Goal: Task Accomplishment & Management: Manage account settings

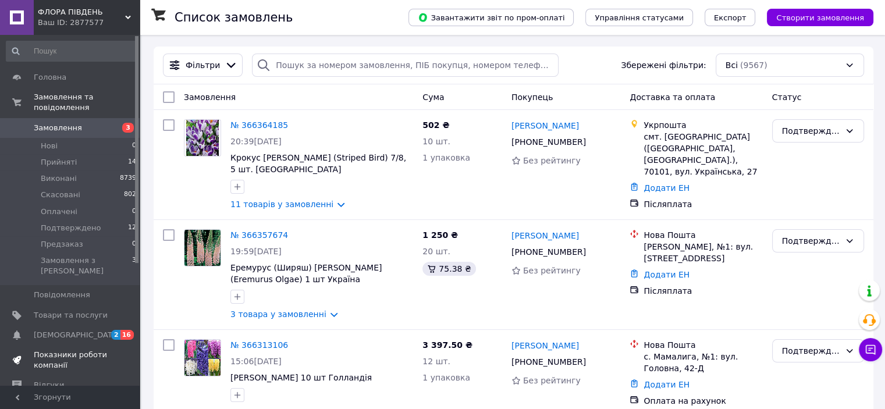
click at [60, 350] on span "Показники роботи компанії" at bounding box center [71, 360] width 74 height 21
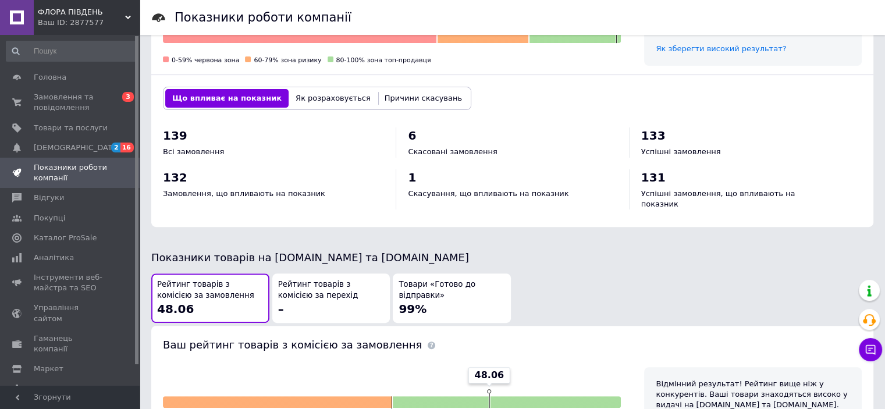
scroll to position [407, 0]
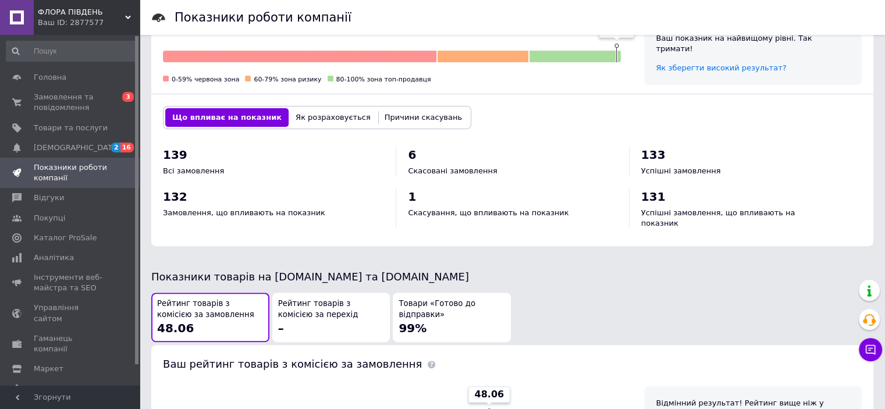
click at [329, 116] on button "Як розраховується" at bounding box center [332, 117] width 89 height 19
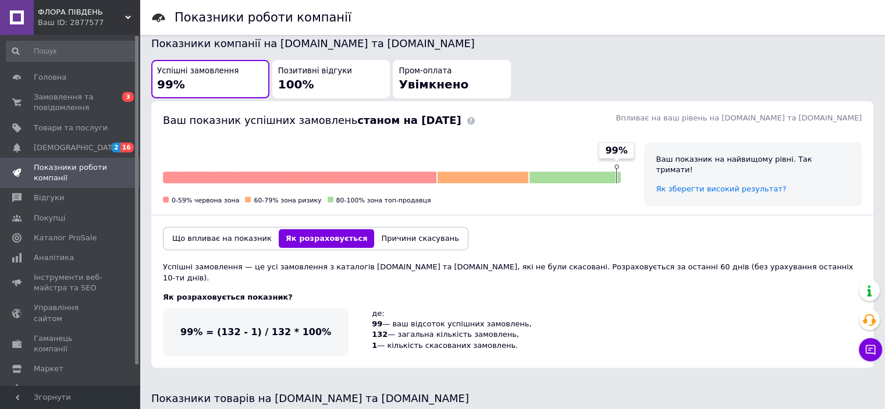
scroll to position [291, 0]
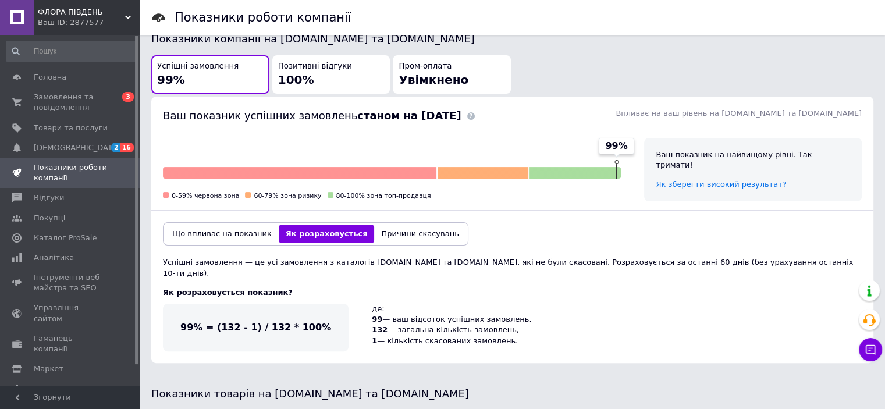
click at [208, 230] on button "Що впливає на показник" at bounding box center [221, 233] width 113 height 19
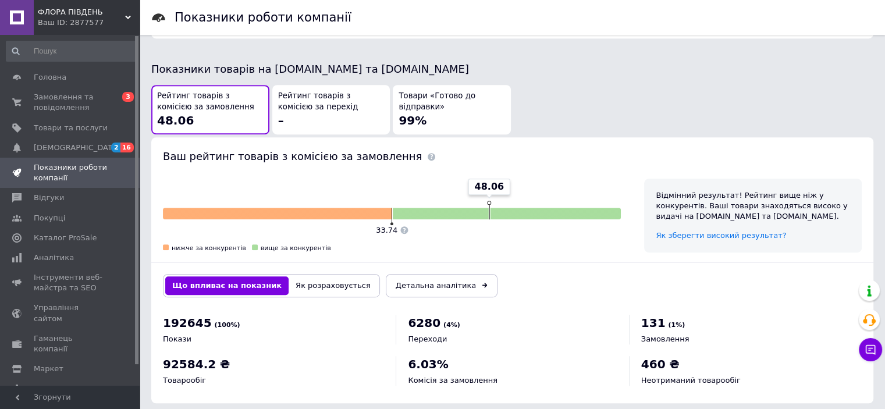
scroll to position [619, 0]
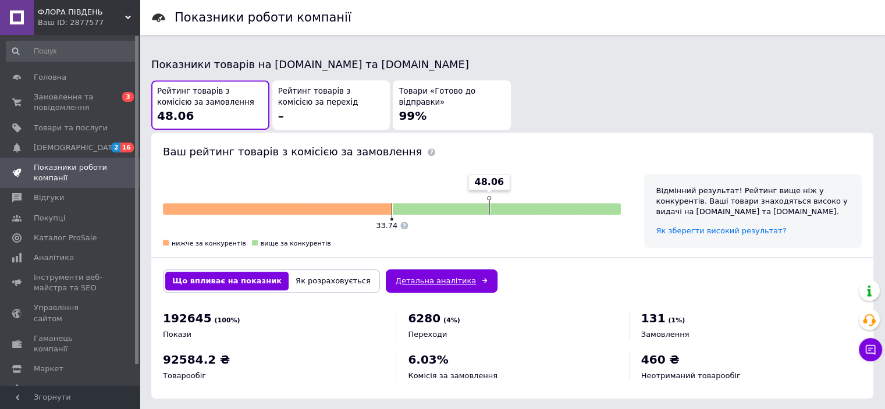
click at [398, 273] on link "Детальна аналітика" at bounding box center [442, 280] width 112 height 23
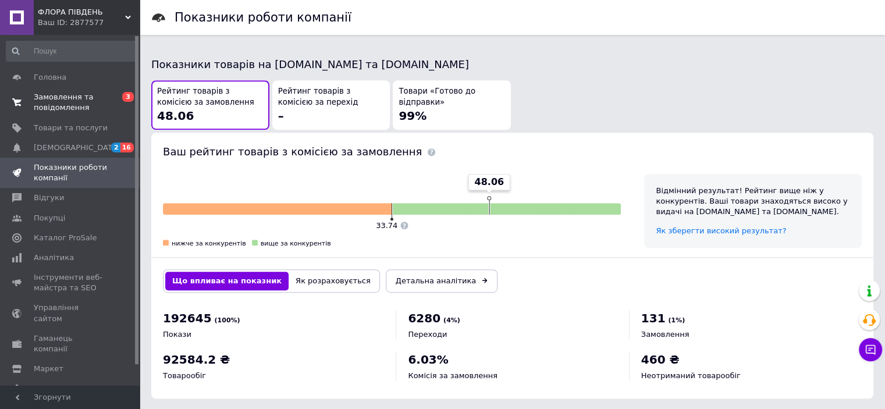
click at [60, 97] on span "Замовлення та повідомлення" at bounding box center [71, 102] width 74 height 21
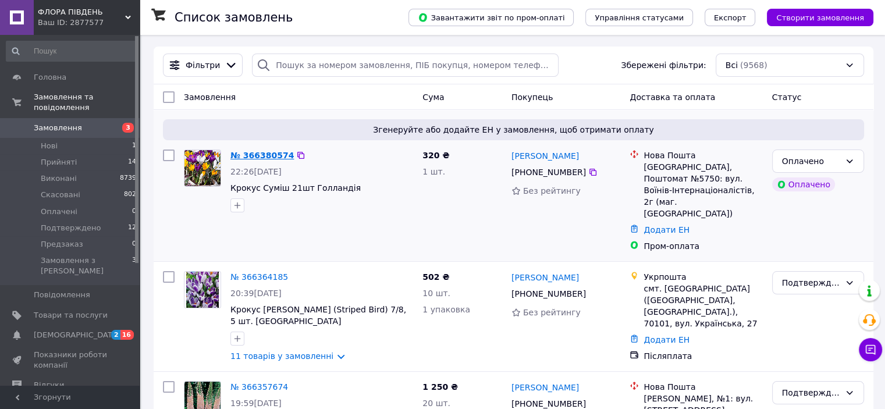
click at [260, 155] on link "№ 366380574" at bounding box center [261, 155] width 63 height 9
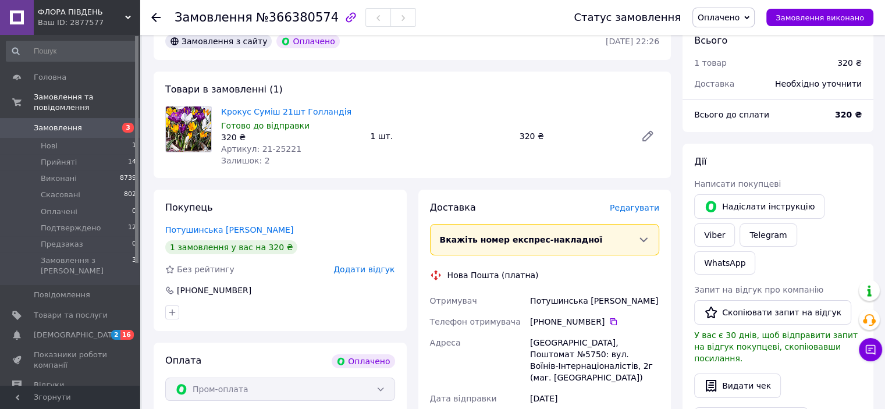
scroll to position [58, 0]
click at [721, 22] on span "Оплачено" at bounding box center [718, 17] width 42 height 9
click at [721, 92] on li "Подтверждено" at bounding box center [729, 92] width 72 height 17
click at [735, 223] on link "Viber" at bounding box center [714, 234] width 41 height 23
click at [156, 16] on use at bounding box center [155, 17] width 9 height 9
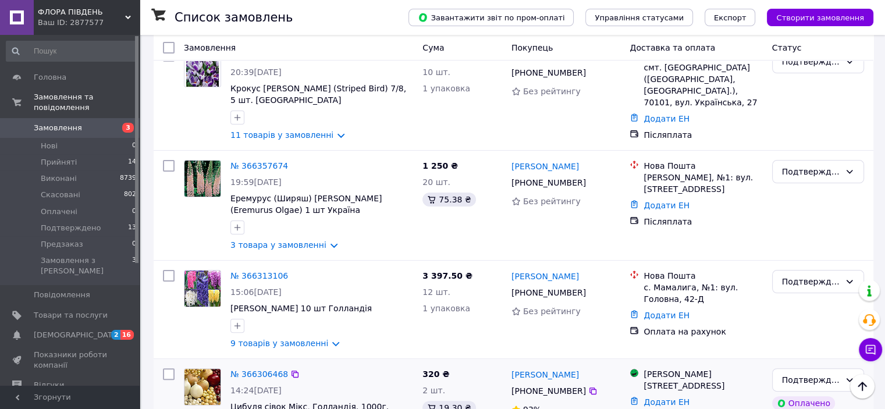
scroll to position [291, 0]
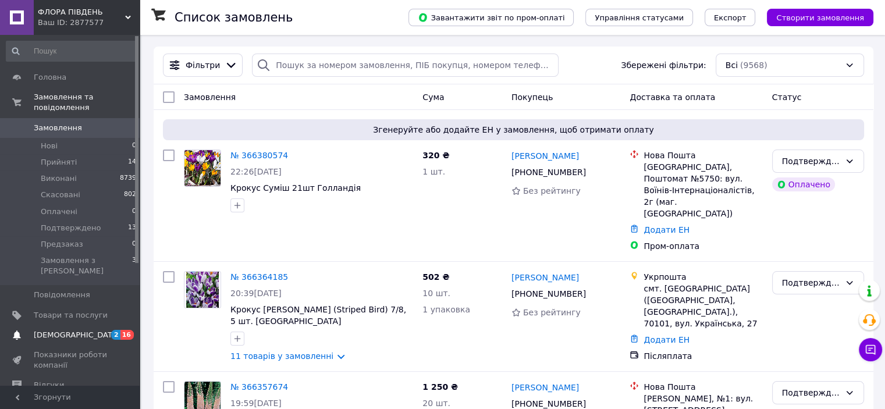
click at [67, 330] on span "[DEMOGRAPHIC_DATA]" at bounding box center [77, 335] width 86 height 10
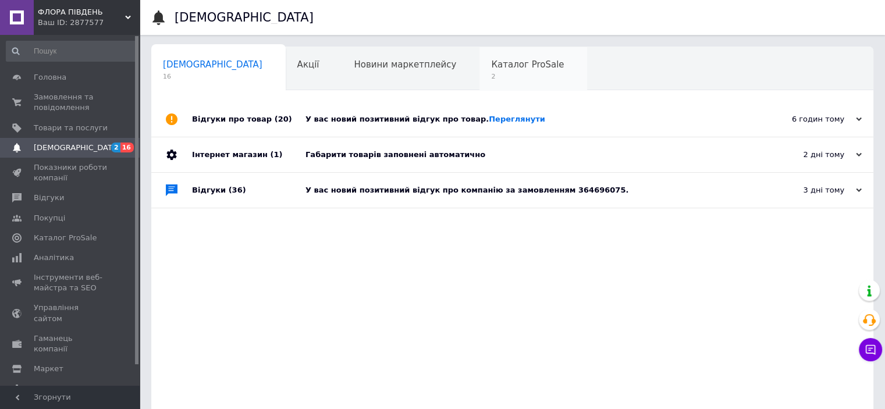
click at [491, 69] on span "Каталог ProSale" at bounding box center [527, 64] width 73 height 10
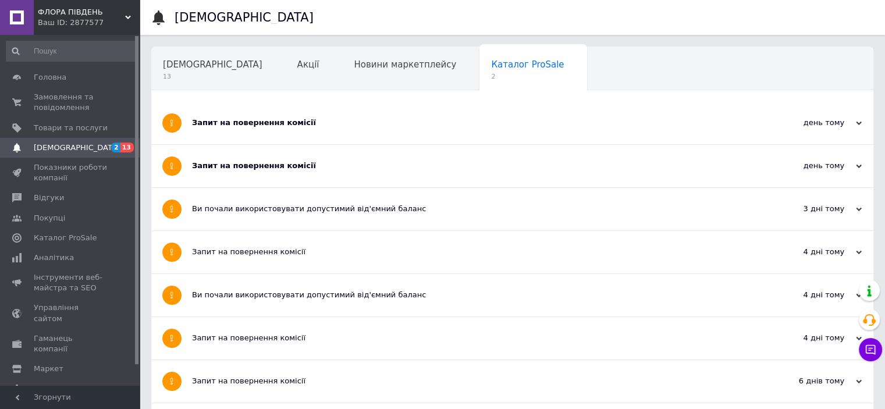
click at [281, 167] on div "Запит на повернення комісії" at bounding box center [468, 166] width 553 height 10
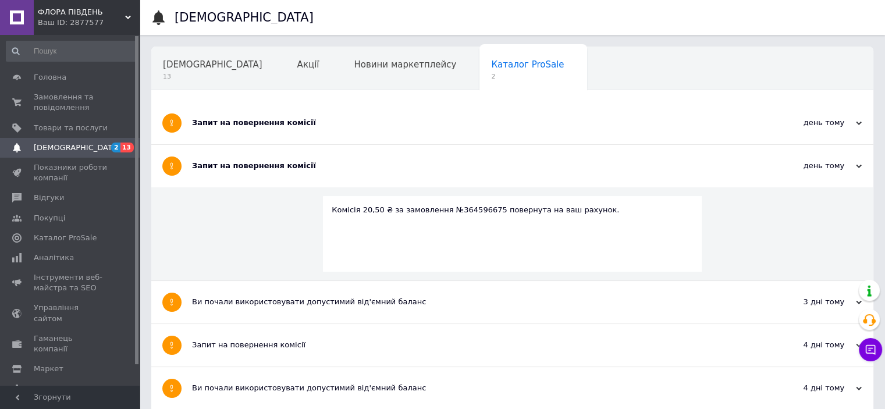
click at [281, 131] on div "Запит на повернення комісії" at bounding box center [468, 123] width 553 height 42
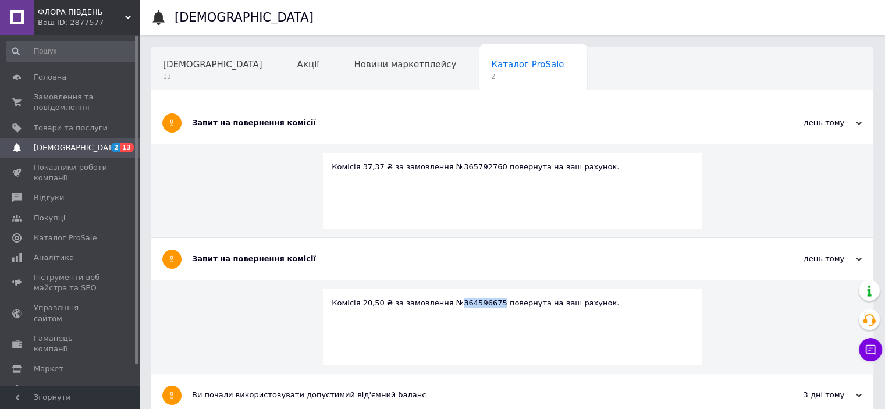
drag, startPoint x: 447, startPoint y: 304, endPoint x: 483, endPoint y: 304, distance: 36.1
click at [483, 304] on div "Комісія 20,50 ₴ за замовлення №364596675 повернута на ваш рахунок." at bounding box center [512, 303] width 361 height 10
copy div "364596675"
click at [59, 105] on span "Замовлення та повідомлення" at bounding box center [71, 102] width 74 height 21
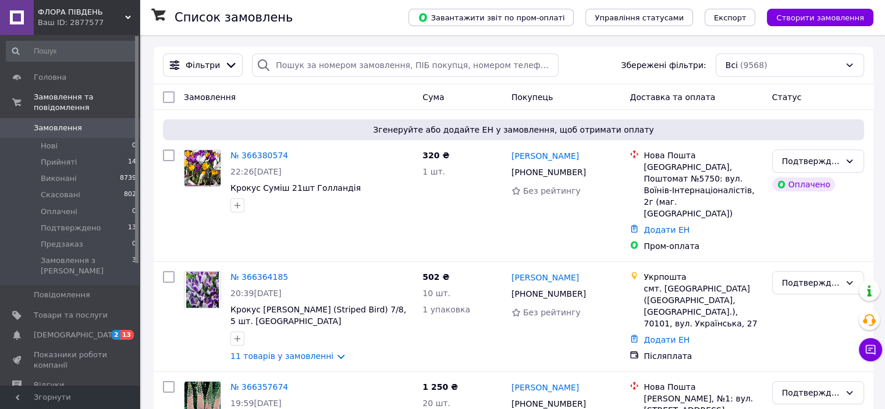
click at [268, 62] on div at bounding box center [263, 65] width 23 height 23
click at [273, 58] on input "search" at bounding box center [405, 65] width 306 height 23
paste input "364596675"
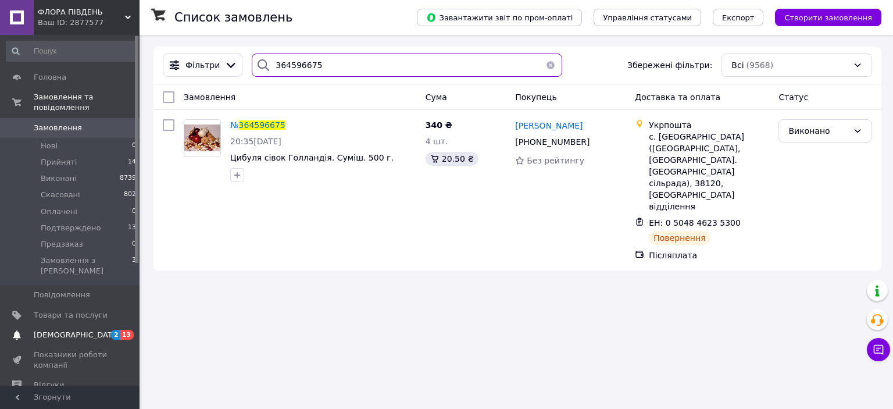
type input "364596675"
click at [59, 330] on span "[DEMOGRAPHIC_DATA]" at bounding box center [77, 335] width 86 height 10
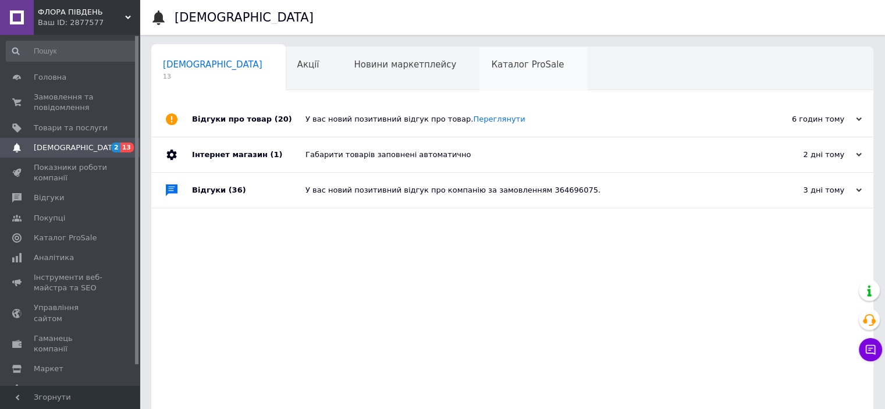
click at [491, 69] on span "Каталог ProSale" at bounding box center [527, 64] width 73 height 10
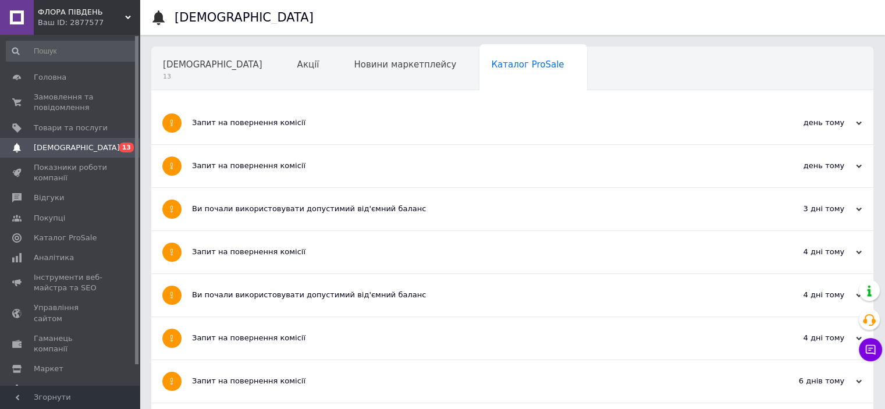
click at [259, 123] on div "Запит на повернення комісії" at bounding box center [468, 122] width 553 height 10
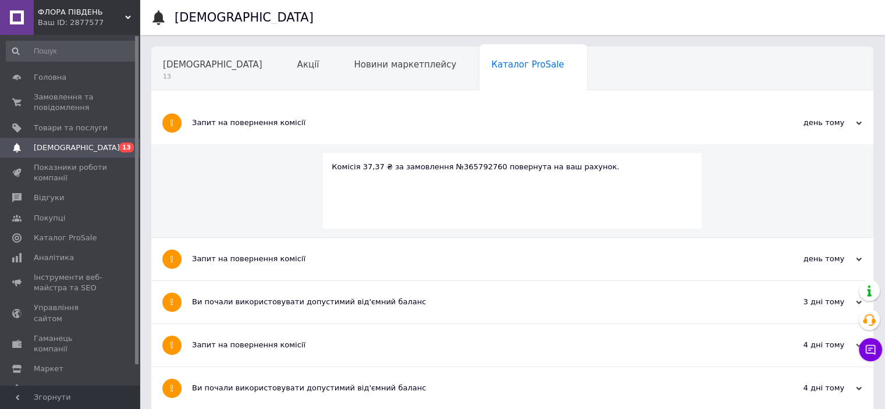
click at [464, 168] on div "Комісія 37,37 ₴ за замовлення №365792760 повернута на ваш рахунок." at bounding box center [512, 167] width 361 height 10
copy div "365792760"
click at [65, 103] on span "Замовлення та повідомлення" at bounding box center [71, 102] width 74 height 21
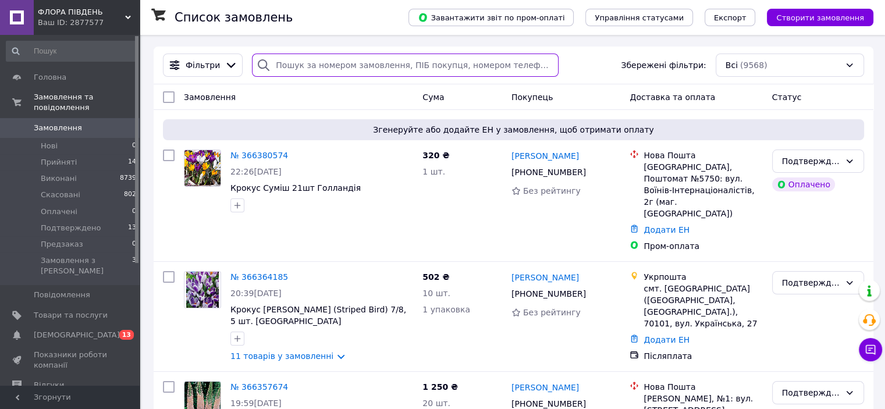
click at [332, 66] on input "search" at bounding box center [405, 65] width 306 height 23
paste input "365792760"
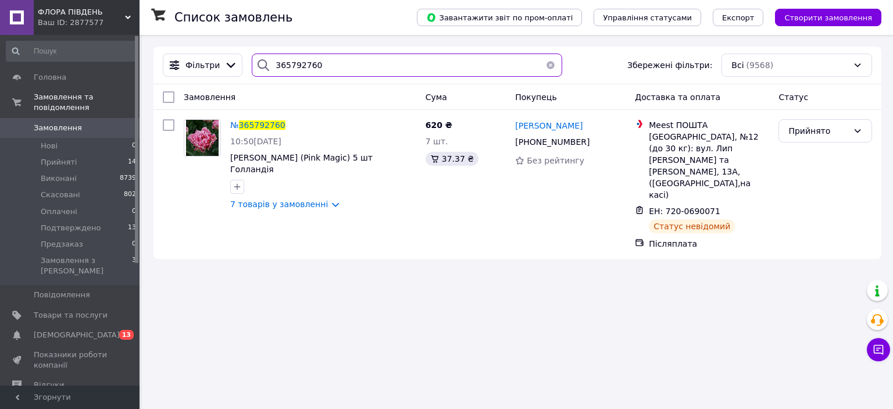
type input "365792760"
click at [50, 123] on span "Замовлення" at bounding box center [58, 128] width 48 height 10
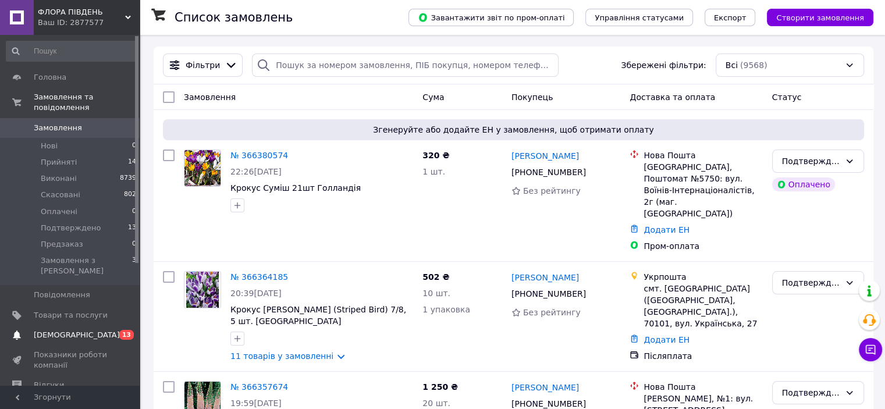
click at [69, 330] on span "[DEMOGRAPHIC_DATA]" at bounding box center [77, 335] width 86 height 10
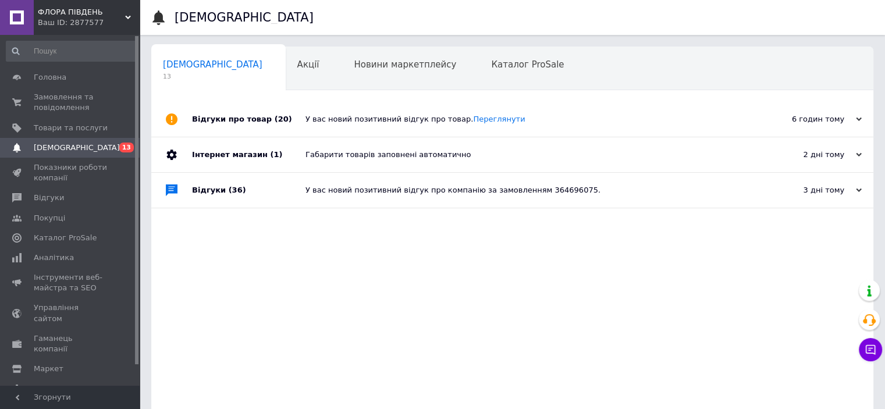
click at [344, 124] on div "У вас новий позитивний відгук про товар. Переглянути" at bounding box center [525, 119] width 440 height 10
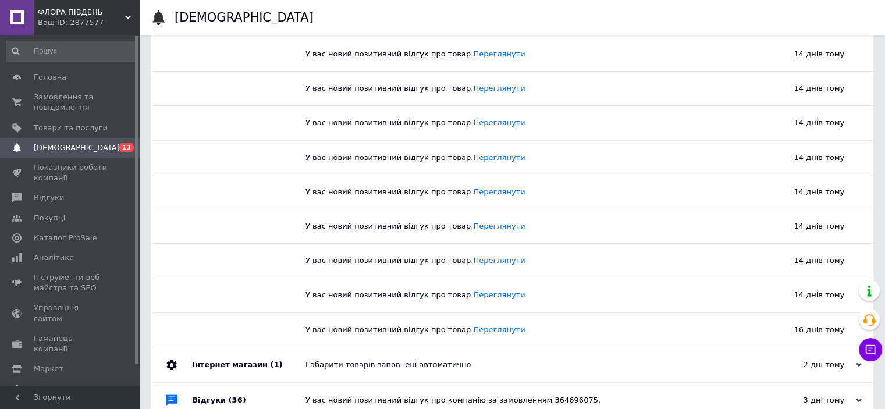
scroll to position [498, 0]
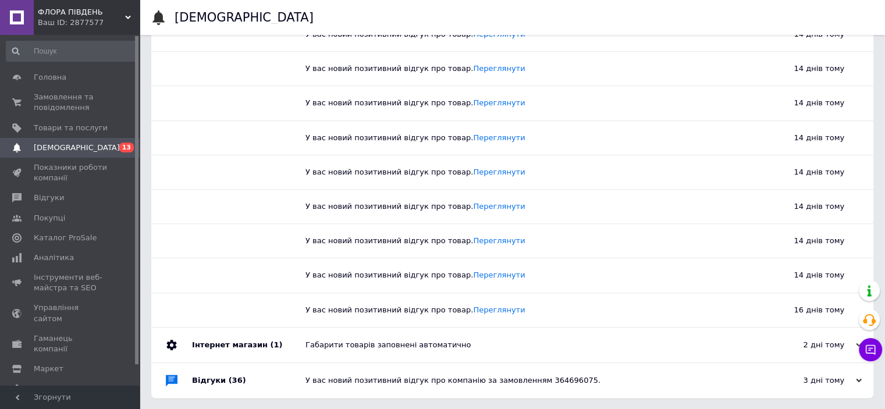
click at [341, 380] on div "У вас новий позитивний відгук про компанію за замовленням 364696075." at bounding box center [525, 380] width 440 height 10
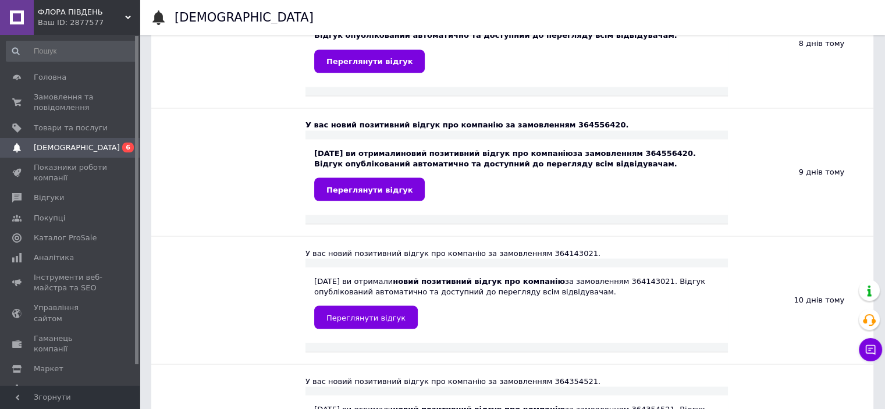
scroll to position [2126, 0]
